Goal: Browse casually

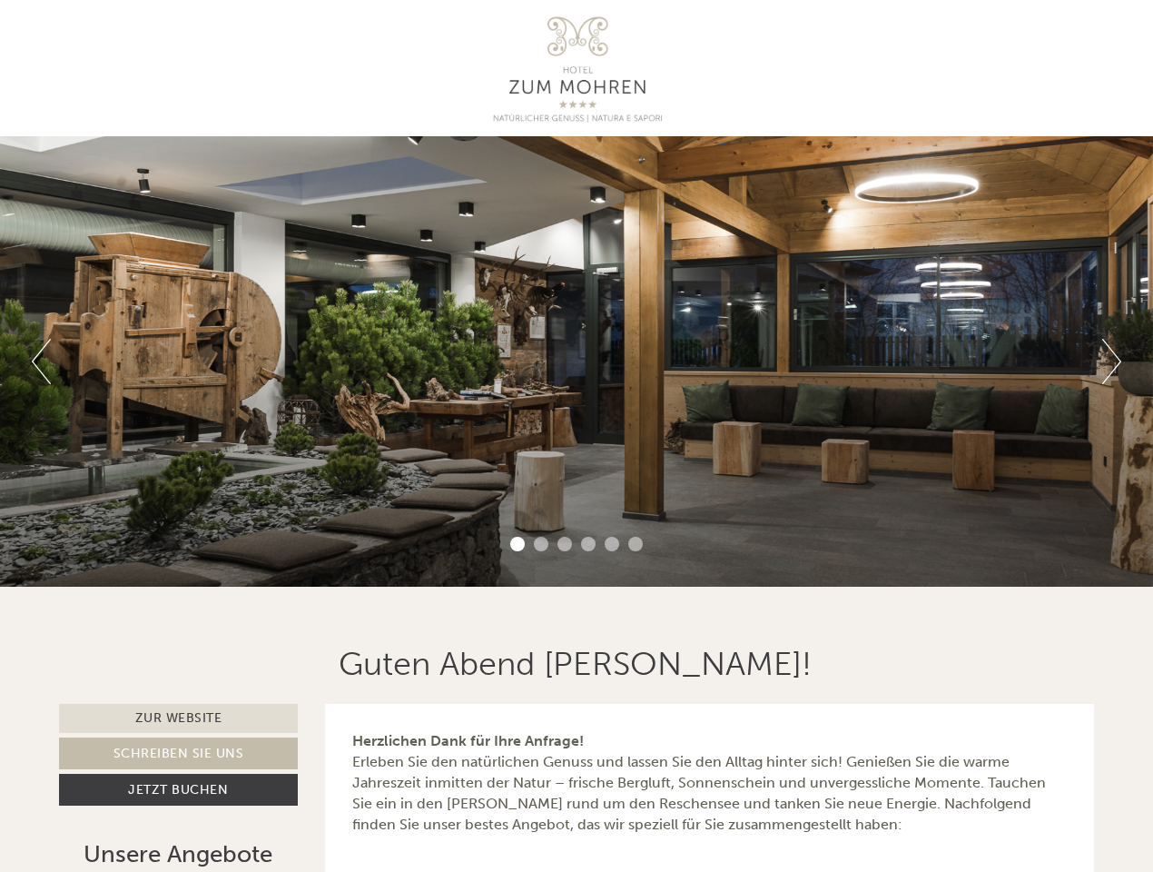
click at [577, 436] on div "Previous Next 1 2 3 4 5 6" at bounding box center [576, 361] width 1153 height 450
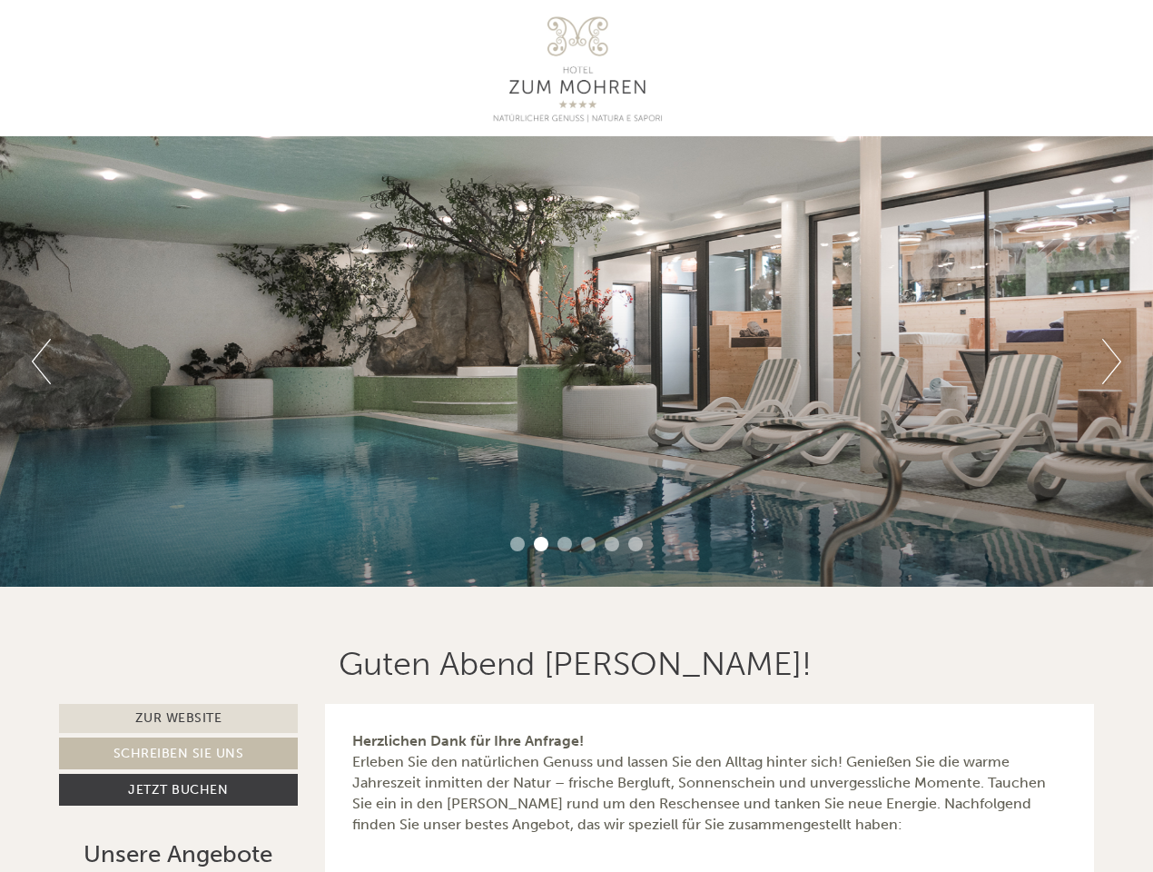
click at [41, 361] on button "Previous" at bounding box center [41, 361] width 19 height 45
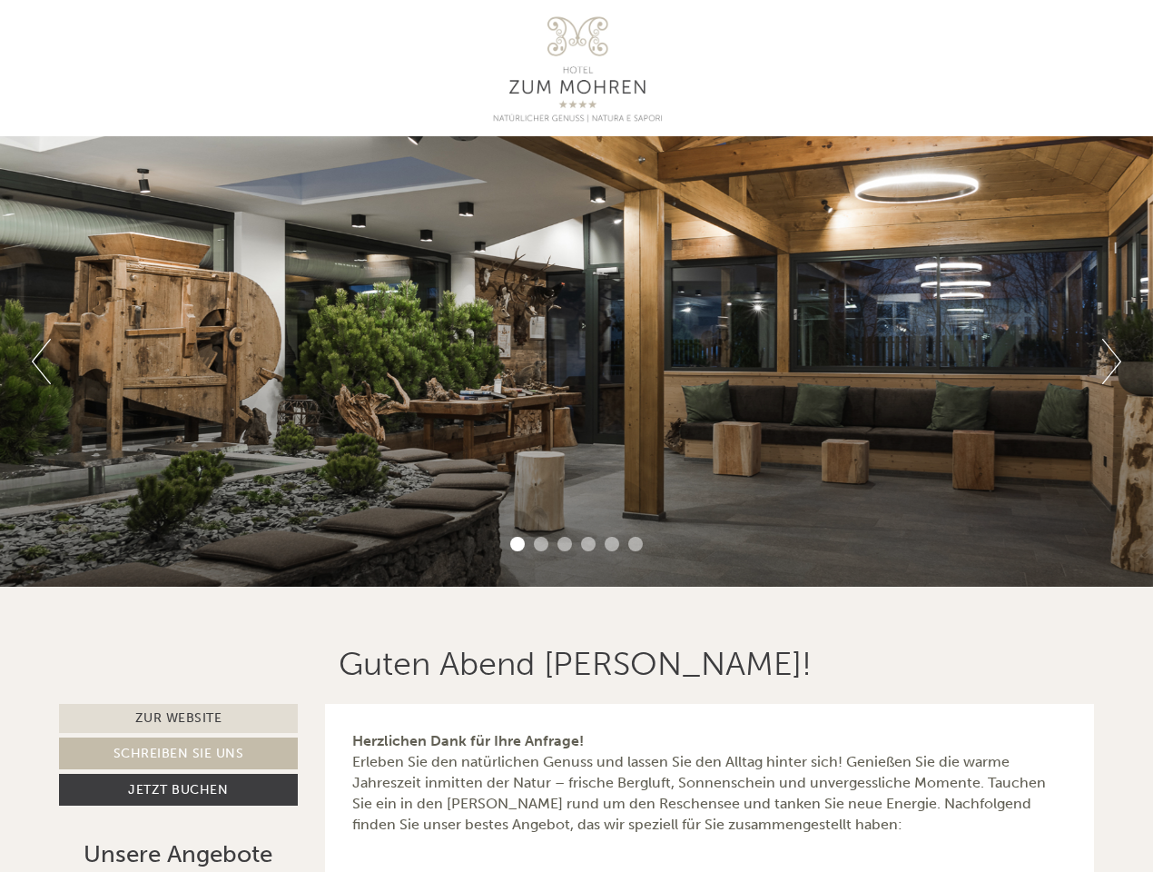
click at [577, 361] on div "Previous Next 1 2 3 4 5 6" at bounding box center [576, 361] width 1153 height 450
click at [1111, 361] on button "Next" at bounding box center [1111, 361] width 19 height 45
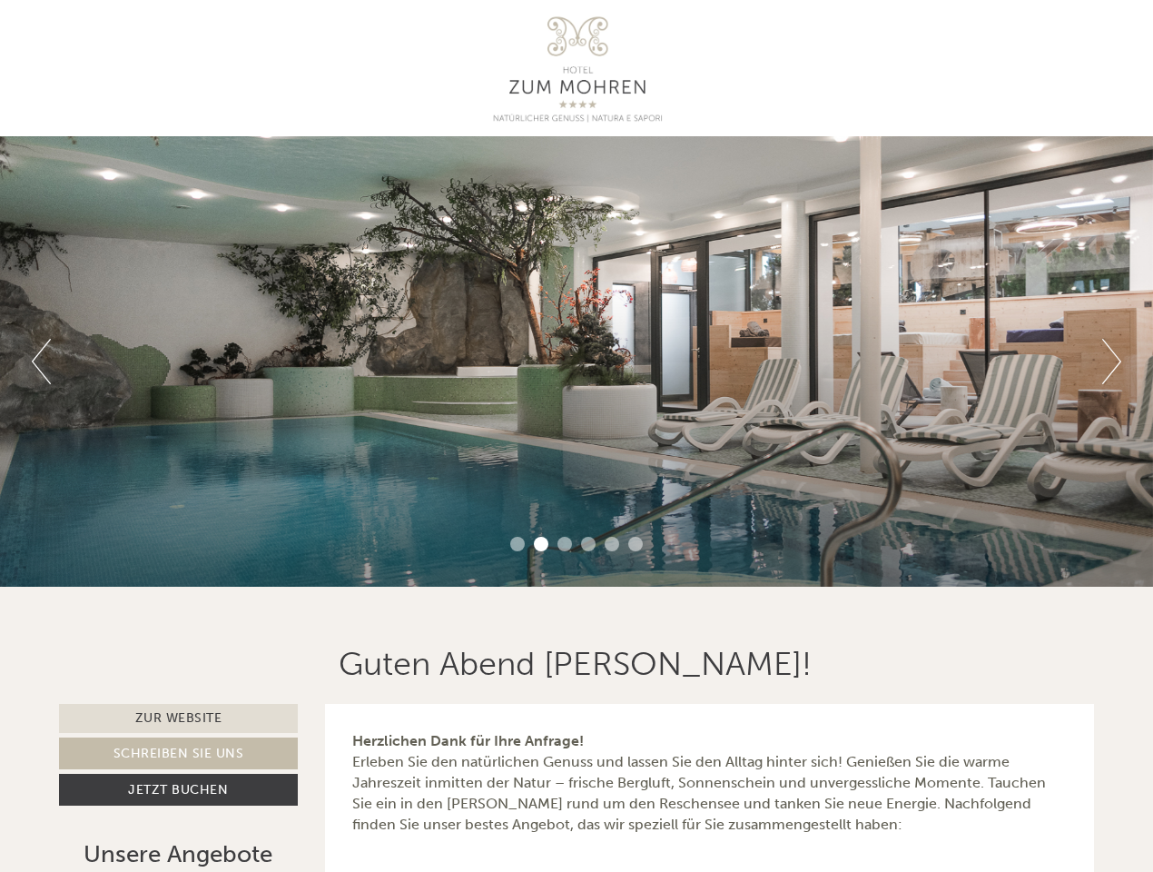
click at [518, 544] on li "1" at bounding box center [517, 544] width 15 height 15
click at [541, 544] on li "2" at bounding box center [541, 544] width 15 height 15
click at [565, 544] on li "3" at bounding box center [564, 544] width 15 height 15
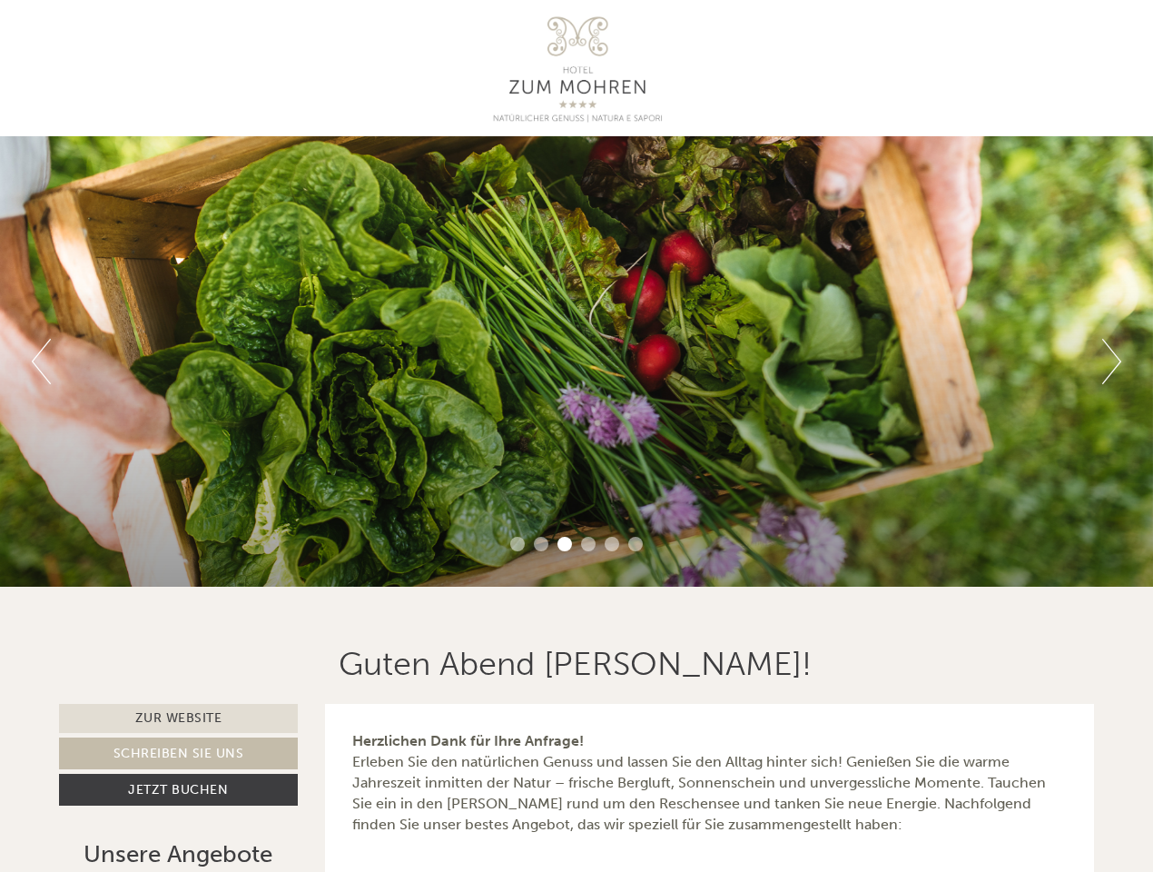
click at [588, 544] on li "4" at bounding box center [588, 544] width 15 height 15
click at [612, 544] on li "5" at bounding box center [612, 544] width 15 height 15
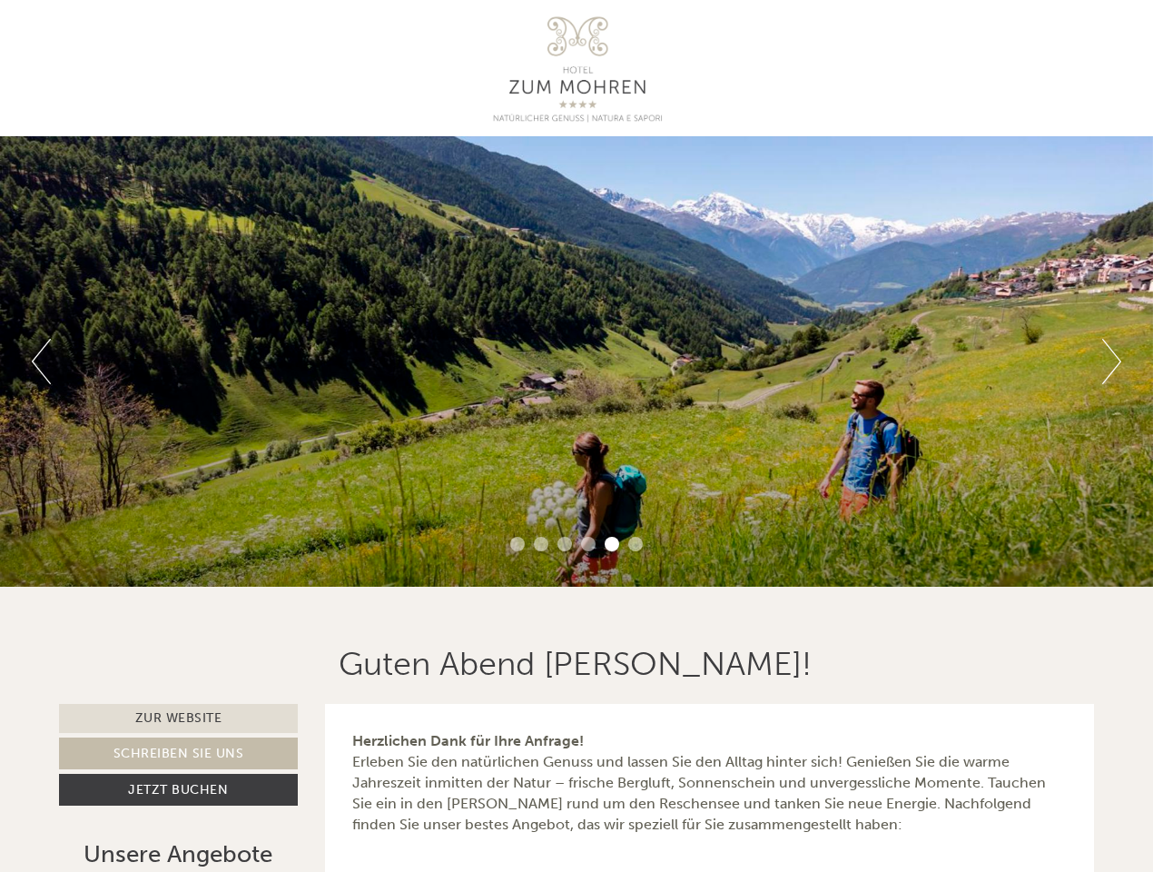
click at [636, 544] on li "6" at bounding box center [635, 544] width 15 height 15
